Goal: Find specific page/section: Find specific page/section

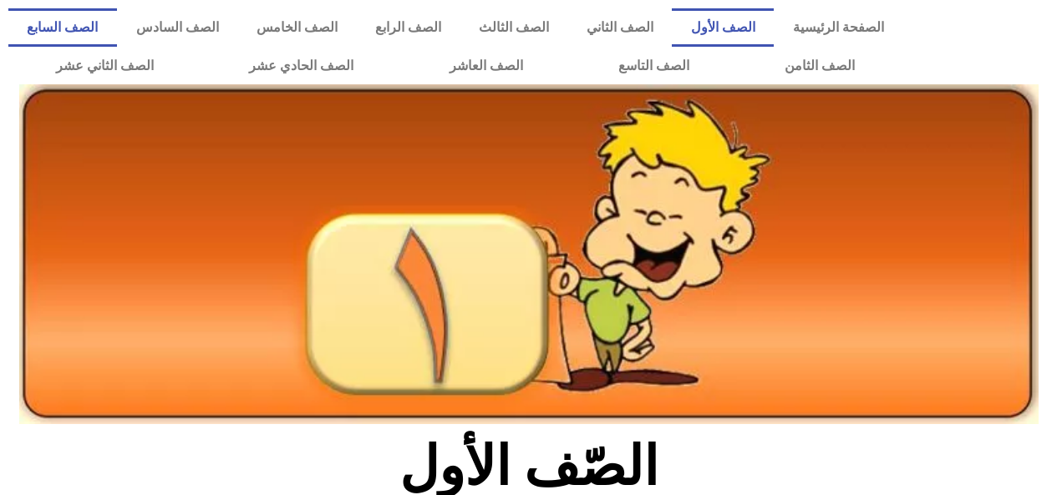
click at [117, 34] on link "الصف السابع" at bounding box center [62, 27] width 109 height 38
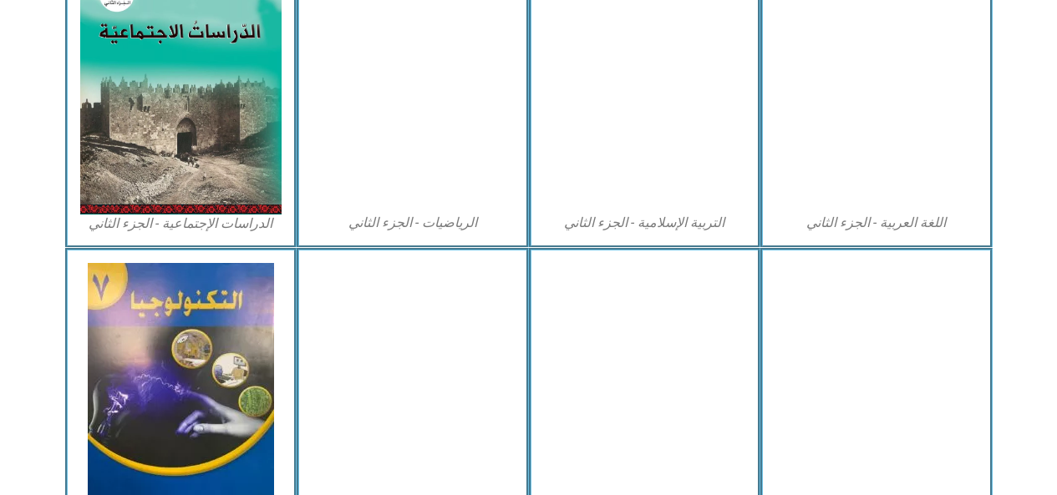
scroll to position [878, 0]
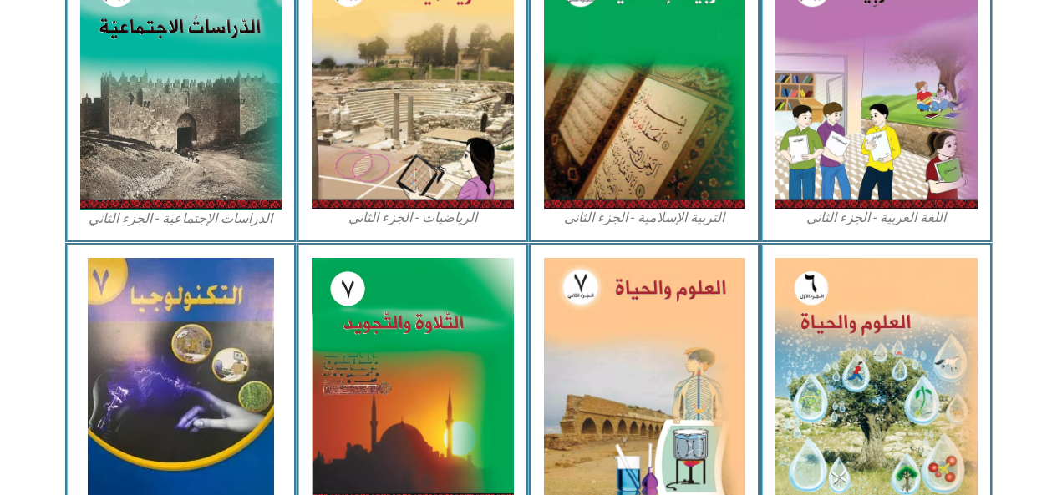
click at [829, 342] on img at bounding box center [876, 381] width 202 height 246
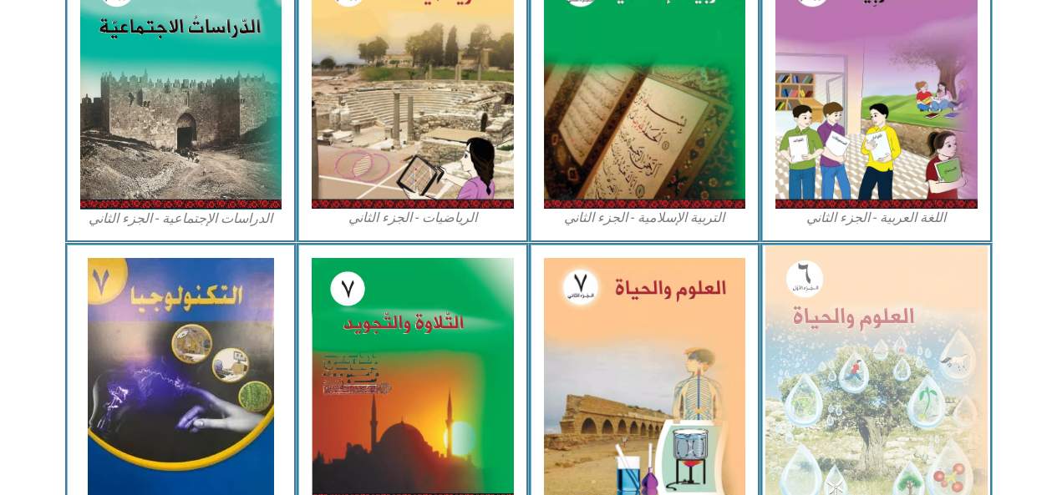
click at [821, 394] on img at bounding box center [876, 381] width 222 height 271
click at [811, 394] on img at bounding box center [876, 381] width 222 height 271
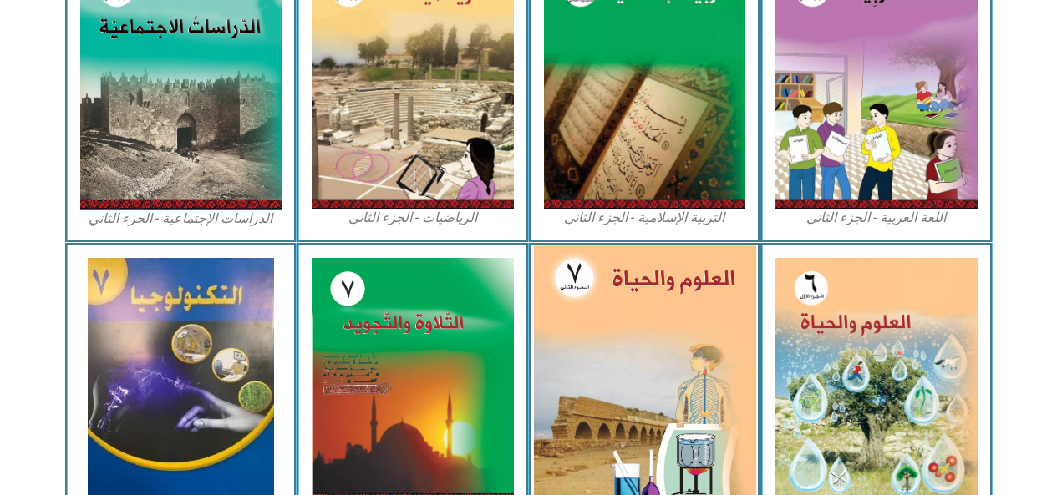
click at [839, 408] on img at bounding box center [876, 381] width 202 height 246
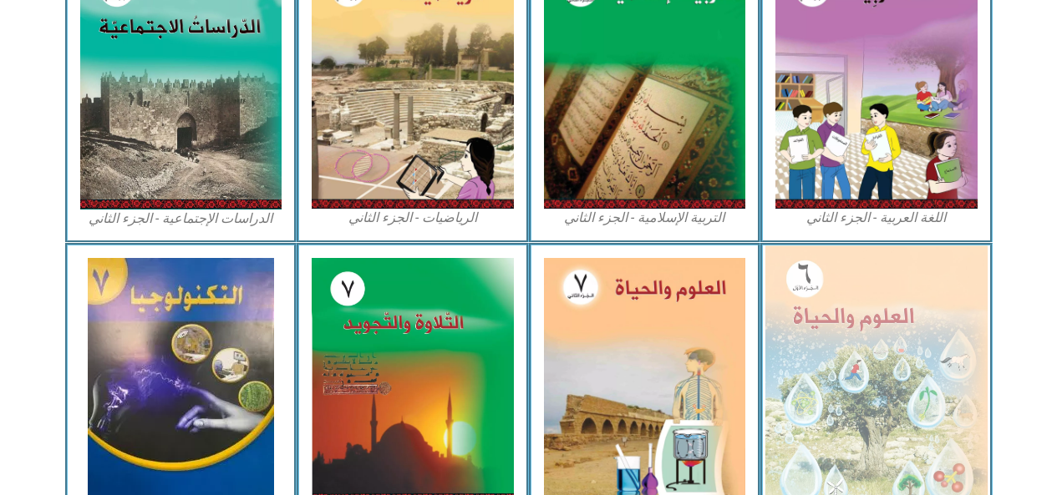
click at [842, 408] on img at bounding box center [876, 381] width 222 height 271
click at [841, 405] on img at bounding box center [876, 381] width 222 height 271
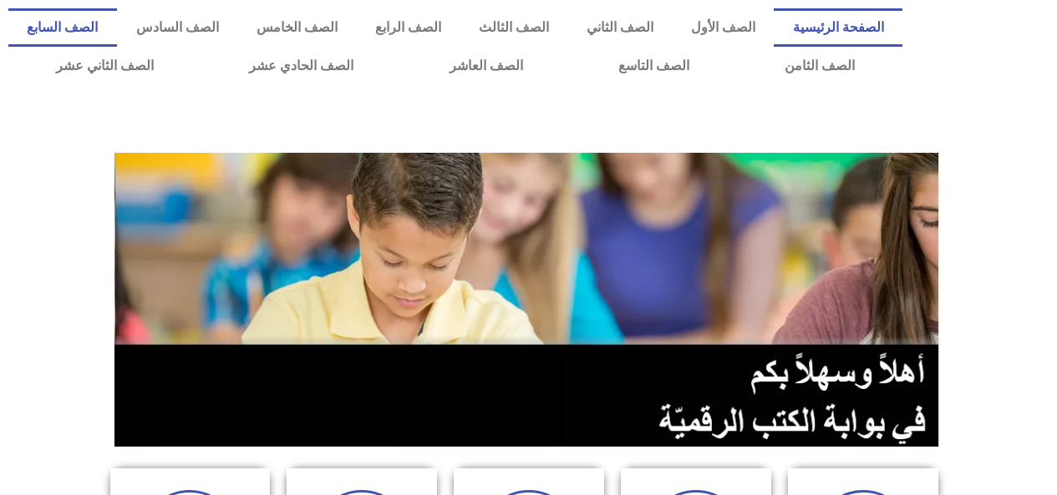
click at [117, 23] on link "الصف السابع" at bounding box center [62, 27] width 109 height 38
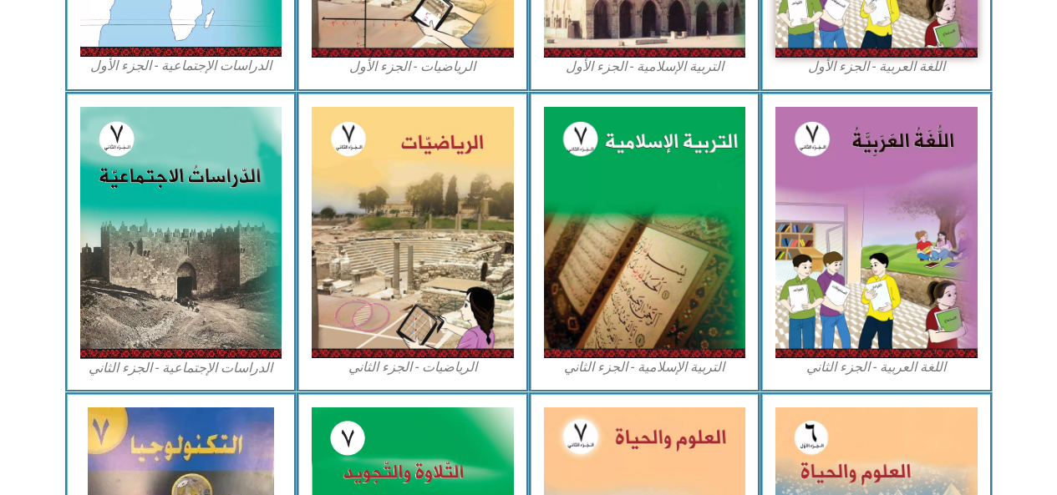
scroll to position [747, 0]
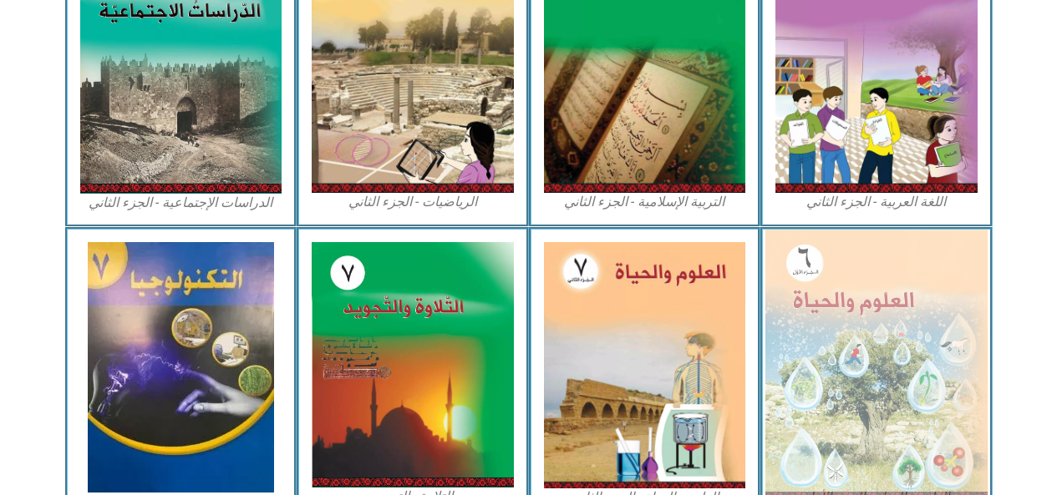
scroll to position [899, 0]
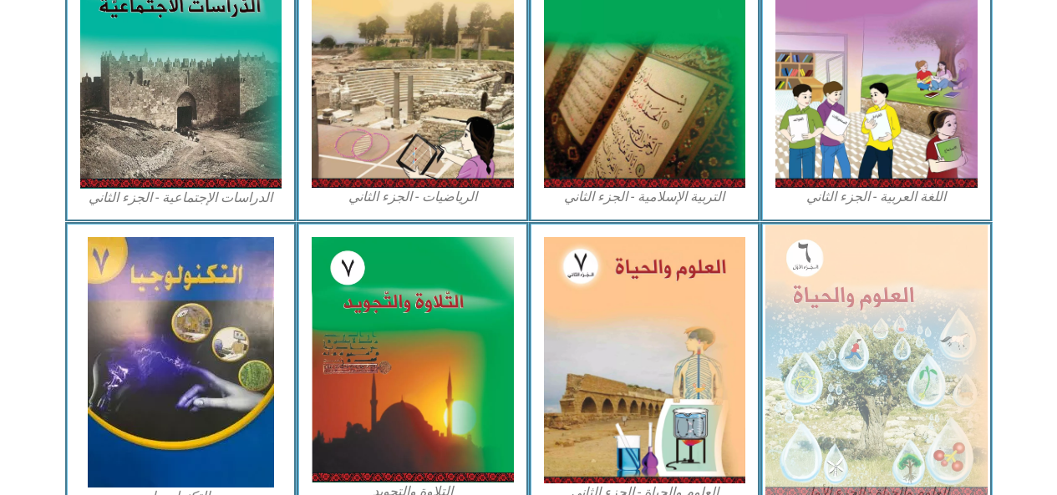
click at [892, 332] on img at bounding box center [876, 360] width 222 height 271
click at [908, 342] on img at bounding box center [876, 360] width 222 height 271
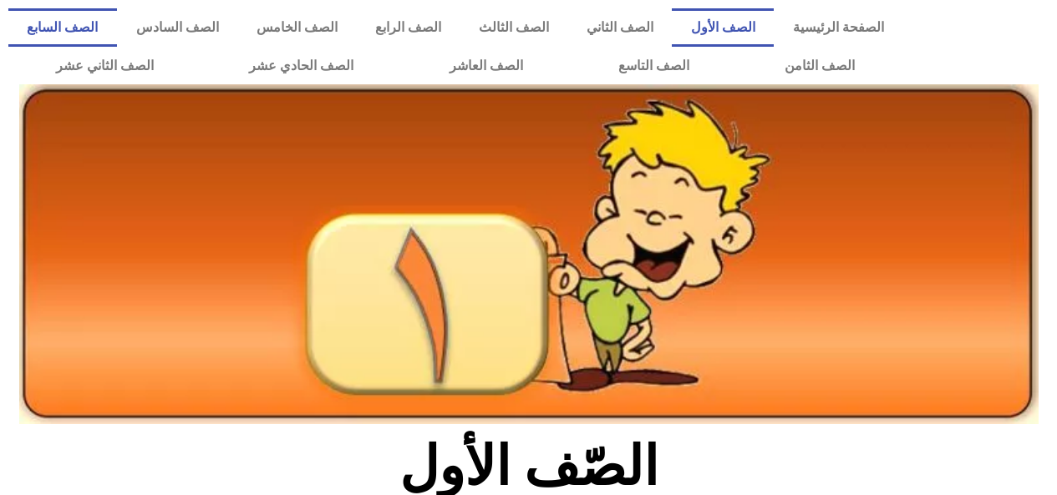
click at [117, 32] on link "الصف السابع" at bounding box center [62, 27] width 109 height 38
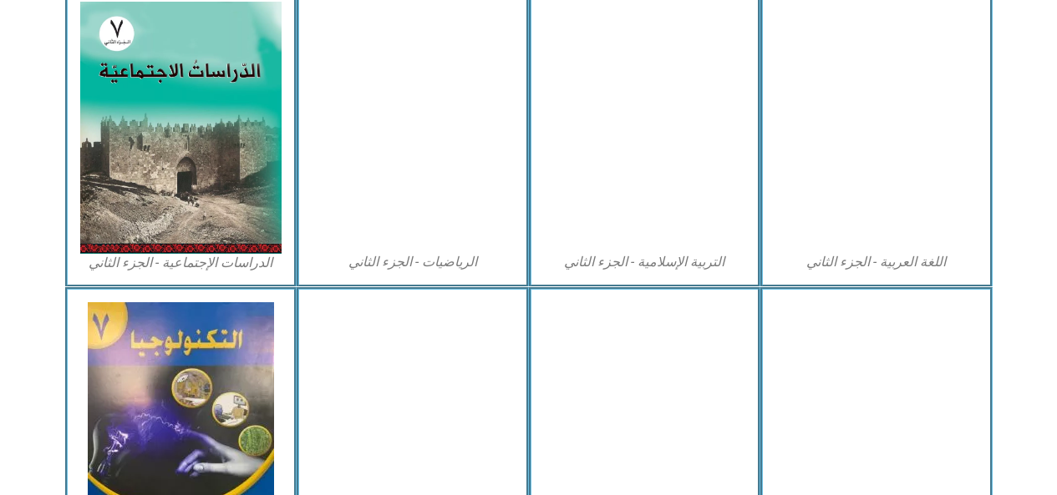
scroll to position [837, 0]
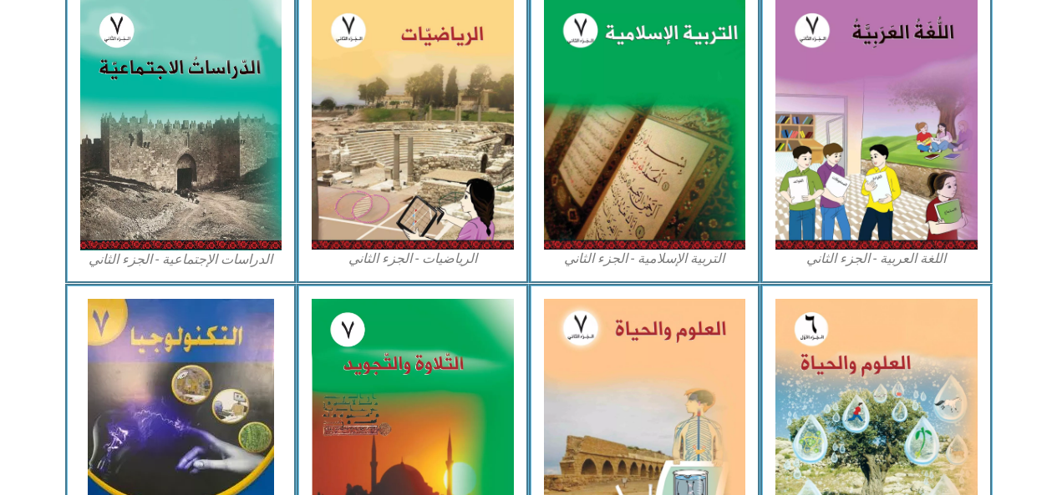
click at [837, 346] on img at bounding box center [876, 422] width 202 height 246
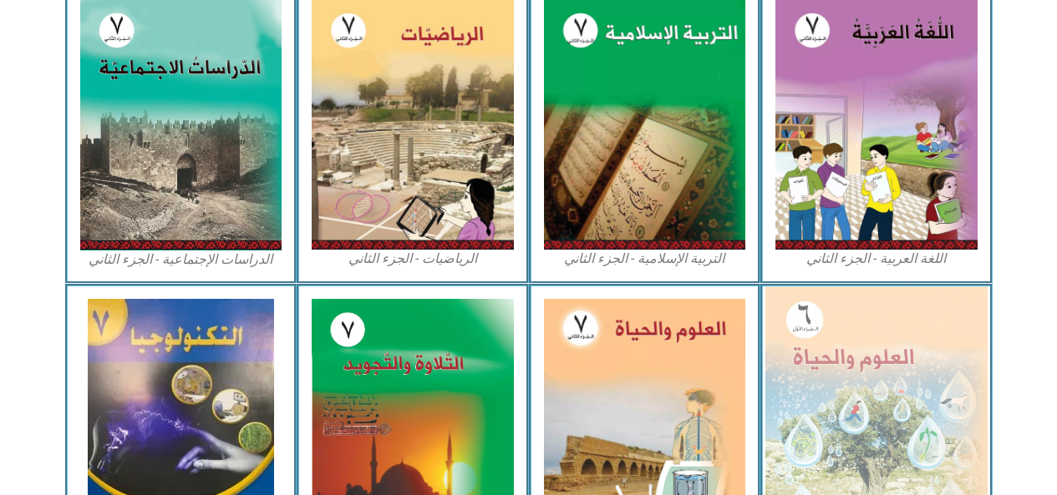
click at [837, 346] on img at bounding box center [876, 421] width 222 height 271
click at [854, 378] on img at bounding box center [876, 421] width 222 height 271
click at [847, 376] on img at bounding box center [876, 421] width 222 height 271
click at [839, 377] on img at bounding box center [876, 421] width 222 height 271
click at [839, 367] on img at bounding box center [876, 421] width 222 height 271
